Goal: Task Accomplishment & Management: Manage account settings

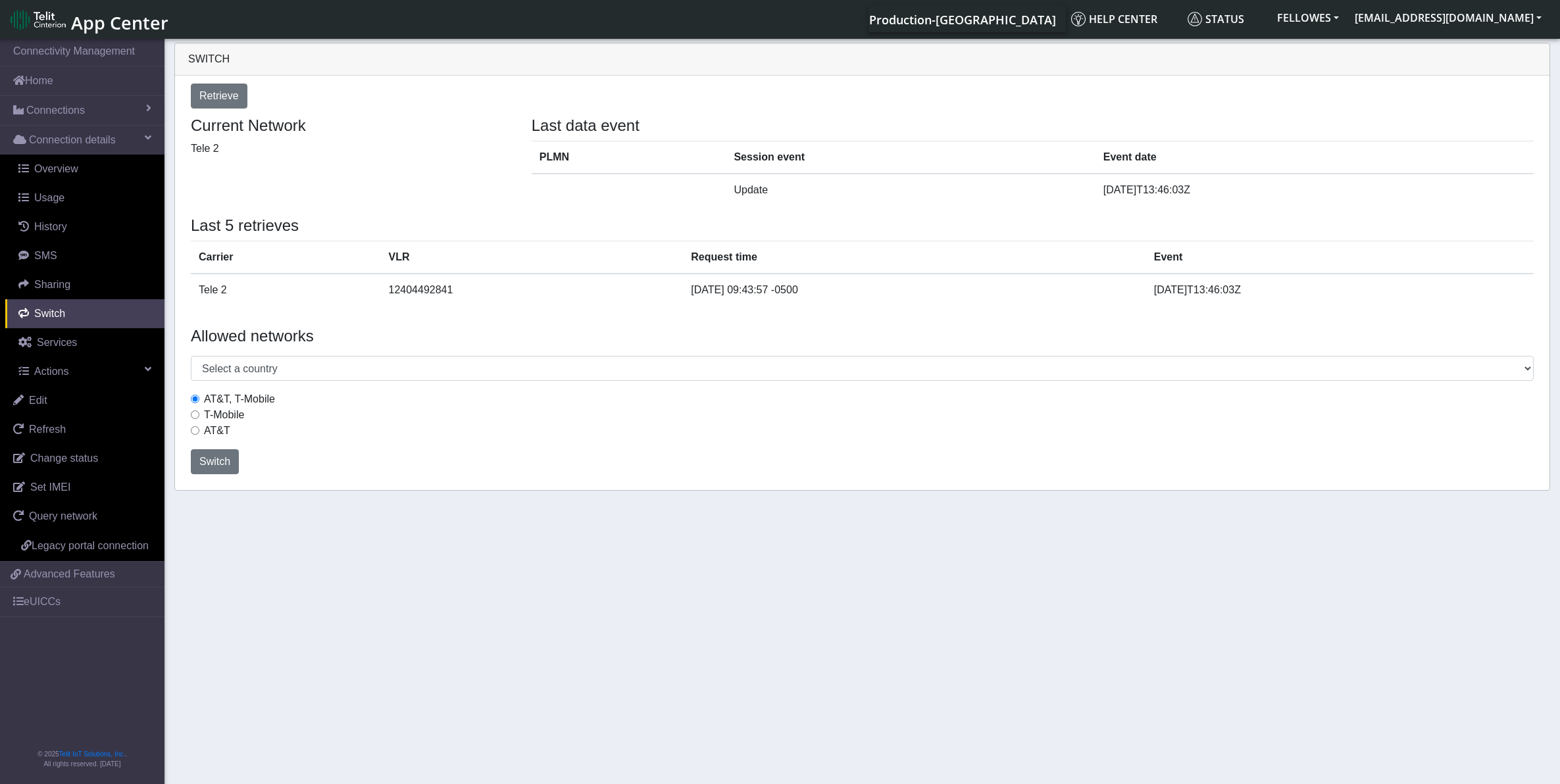
select select "United States"
click at [46, 60] on link "Connectivity Management" at bounding box center [82, 51] width 165 height 29
click at [56, 26] on img at bounding box center [37, 20] width 55 height 21
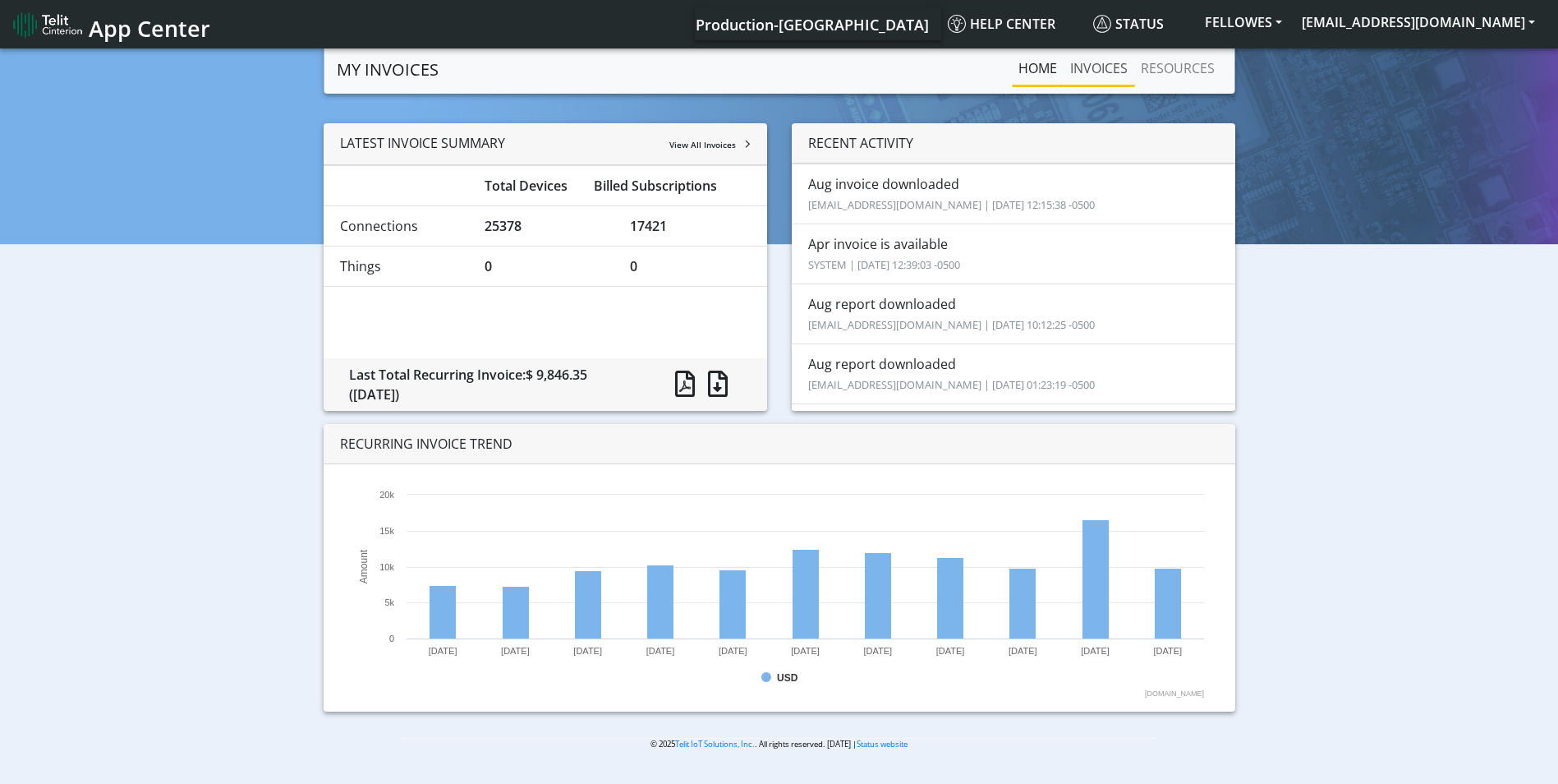
click at [1107, 52] on link "INVOICES" at bounding box center [1099, 68] width 71 height 33
